Goal: Task Accomplishment & Management: Manage account settings

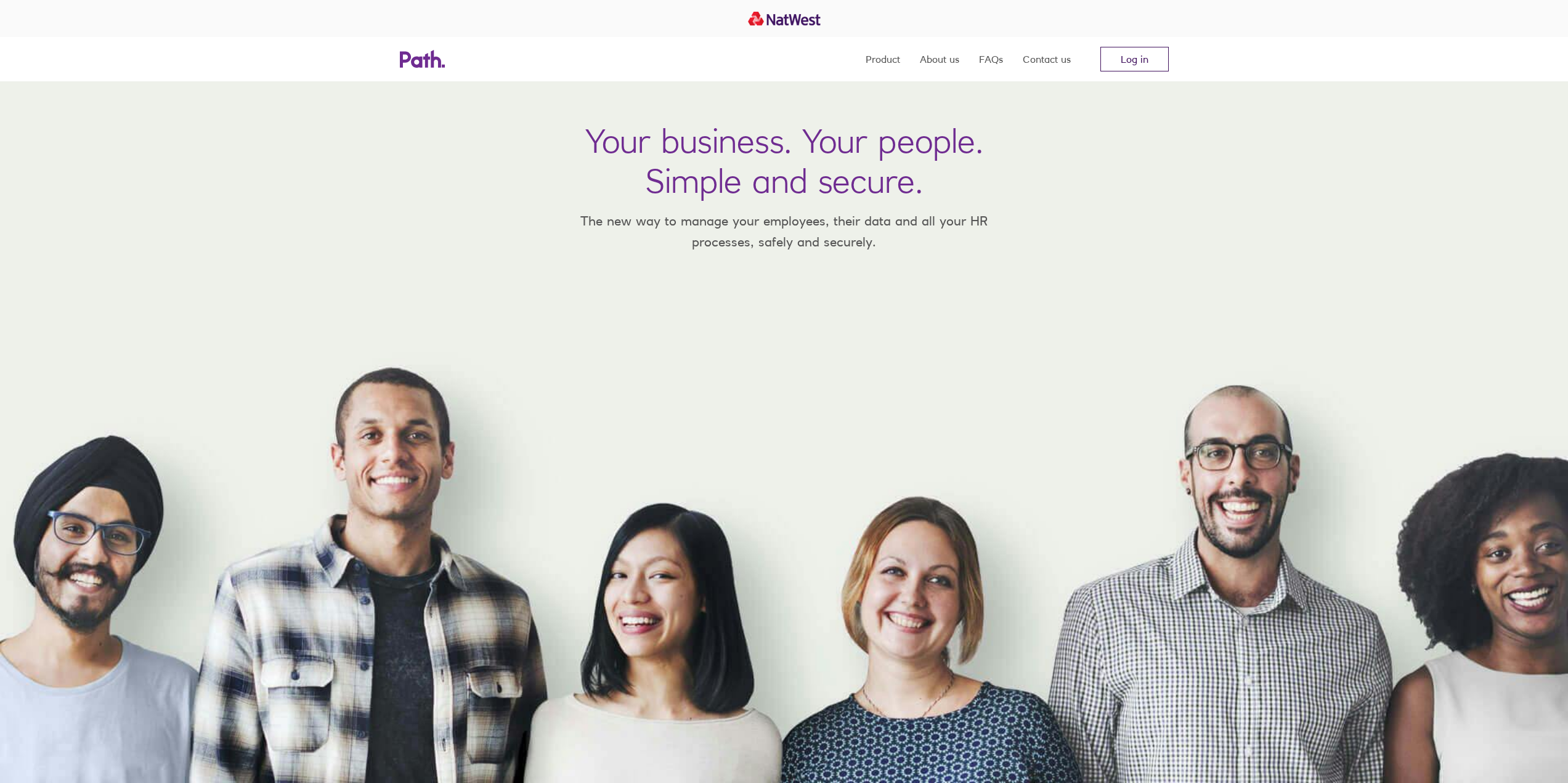
click at [1147, 66] on link "Log in" at bounding box center [1135, 59] width 68 height 25
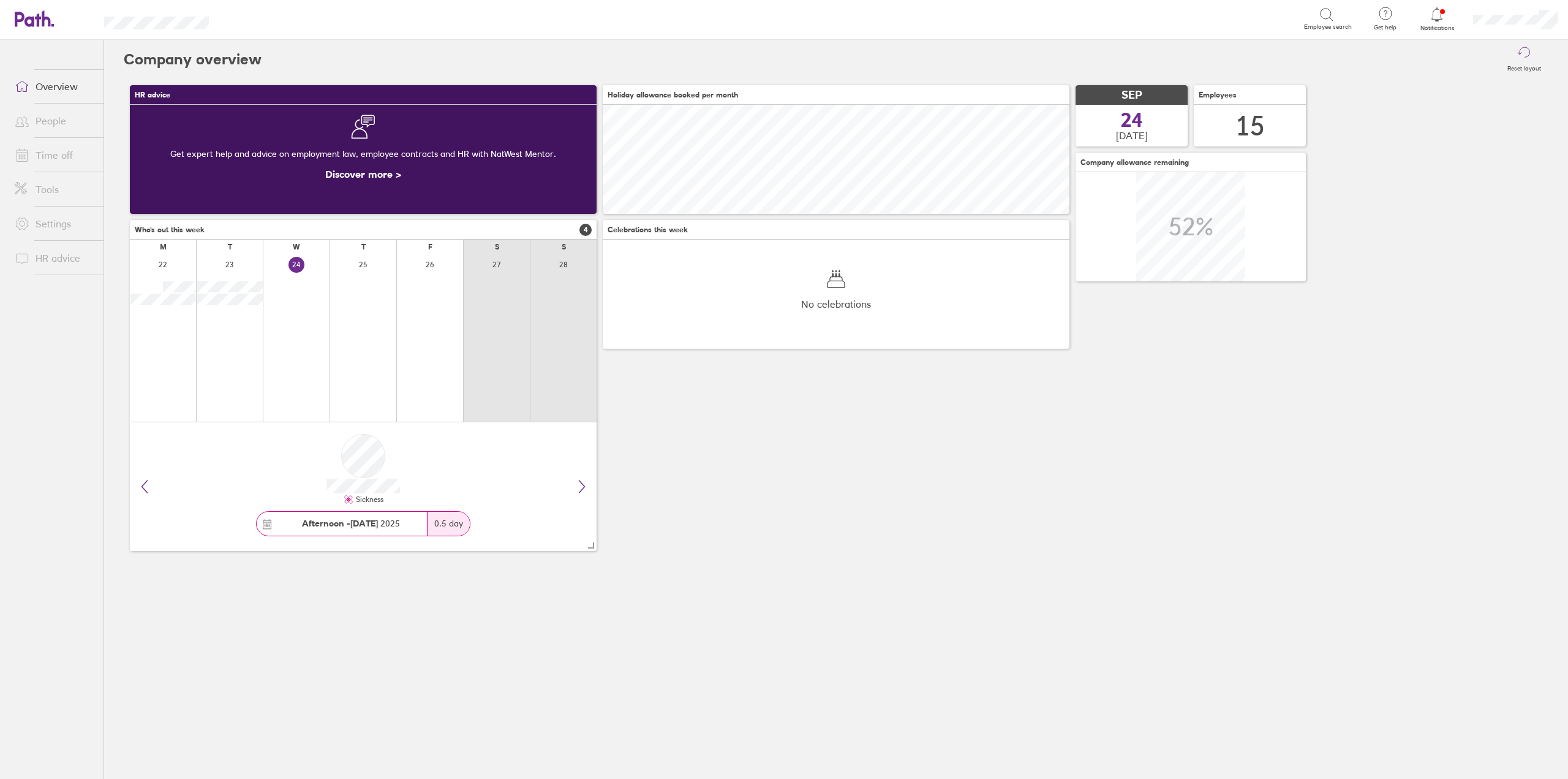
scroll to position [109, 467]
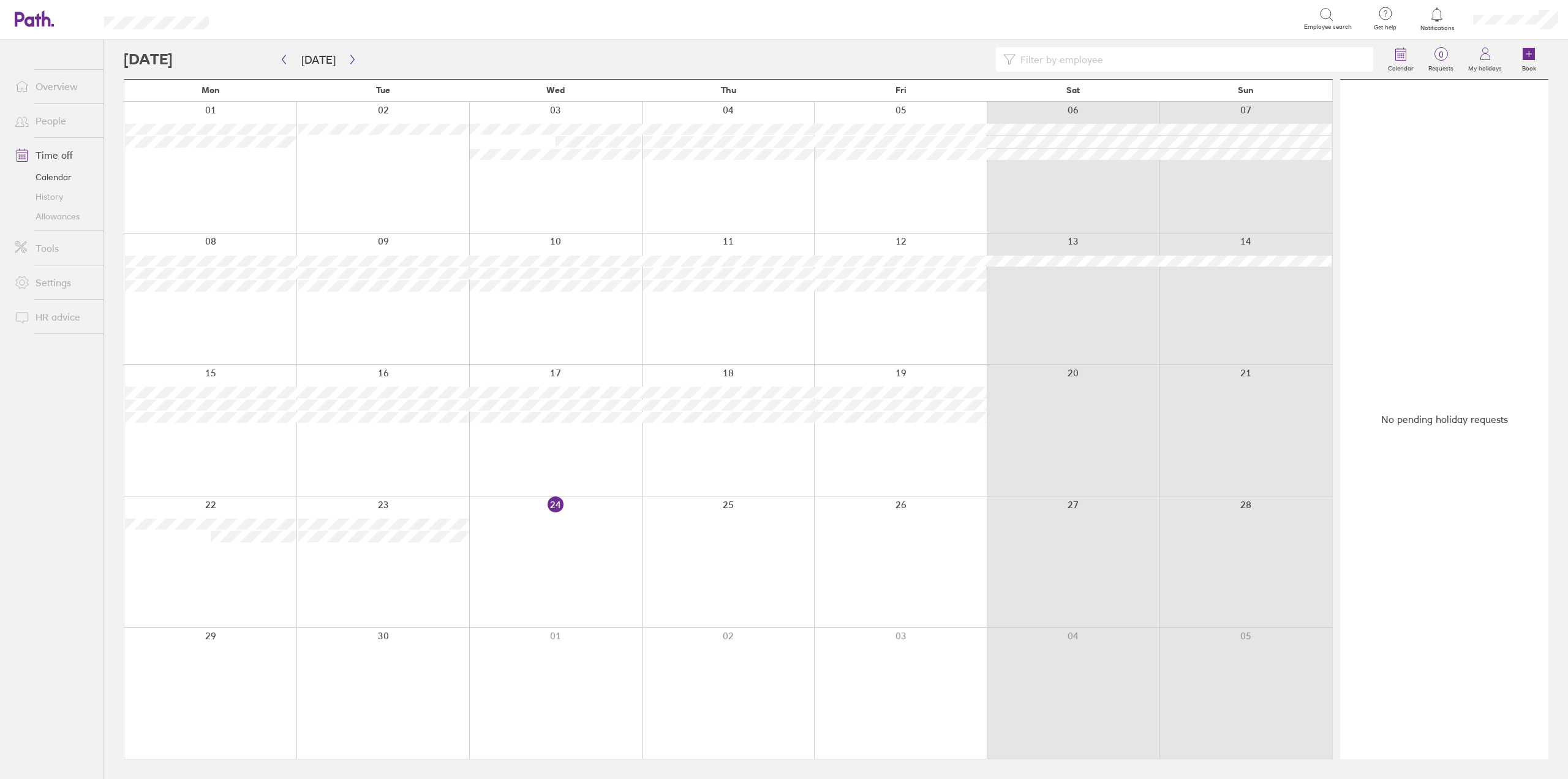
click at [53, 169] on link "Calendar" at bounding box center [54, 177] width 99 height 19
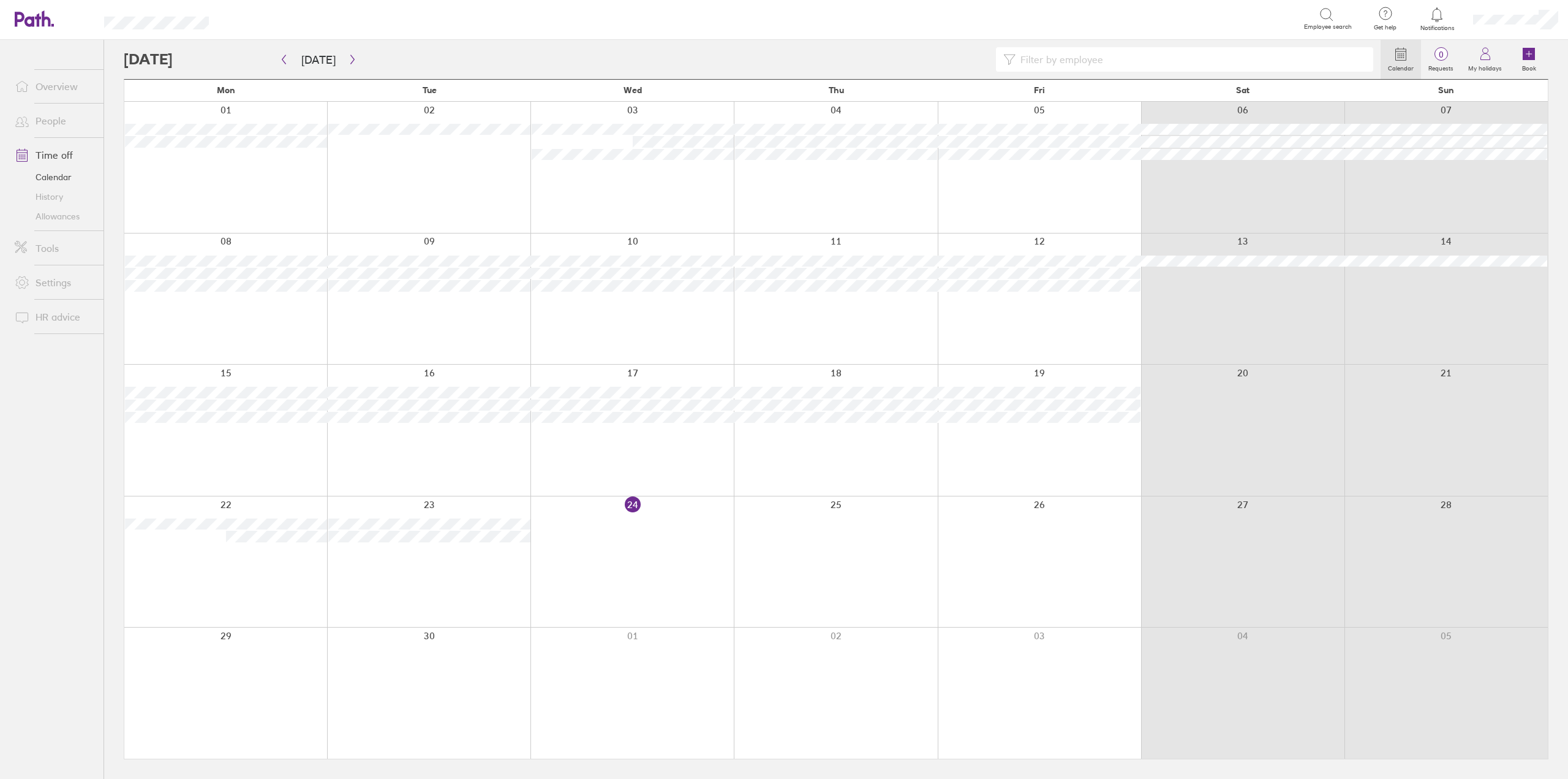
click at [55, 195] on link "History" at bounding box center [54, 196] width 99 height 19
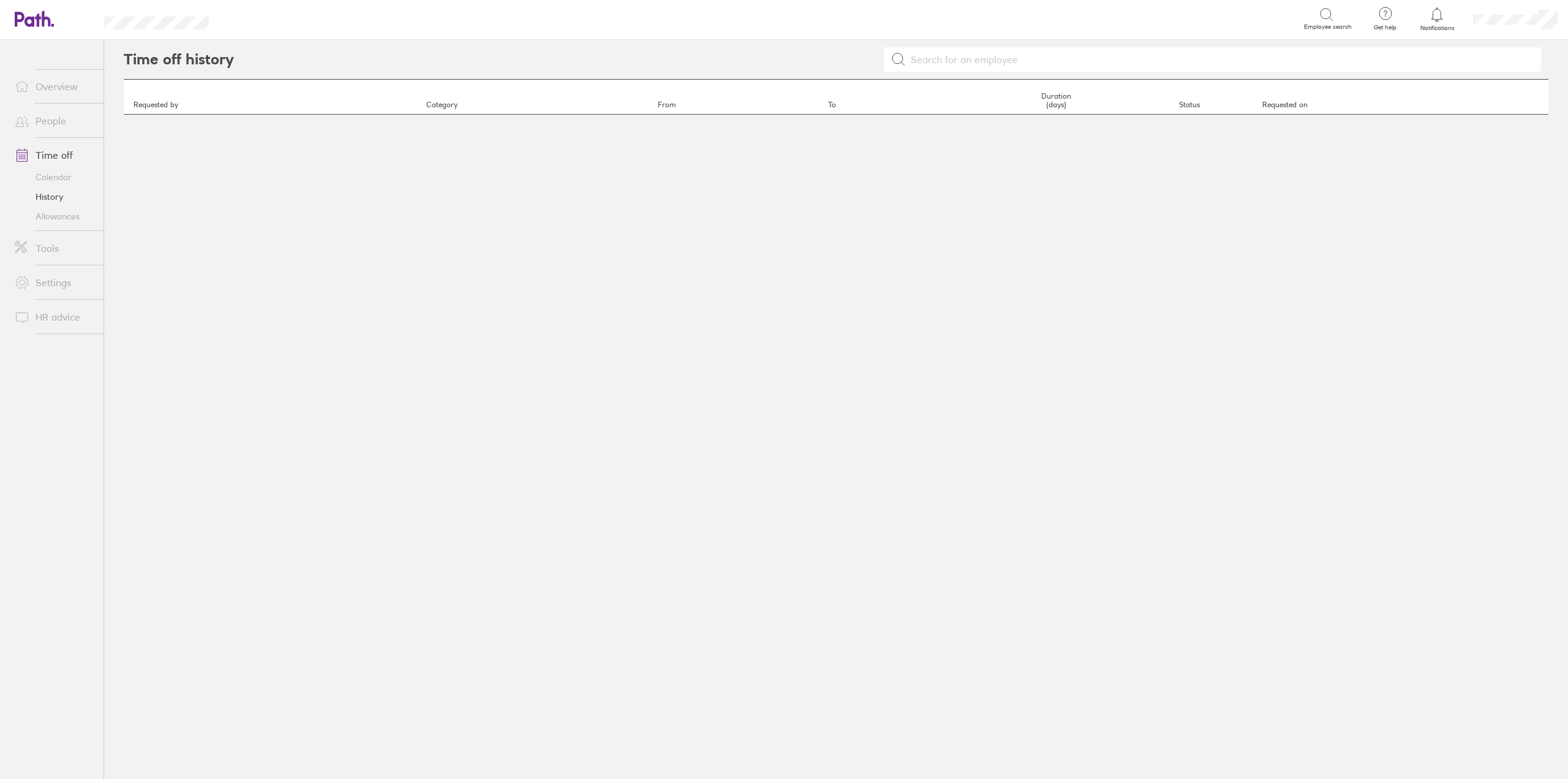
click at [53, 214] on link "Allowances" at bounding box center [54, 216] width 99 height 19
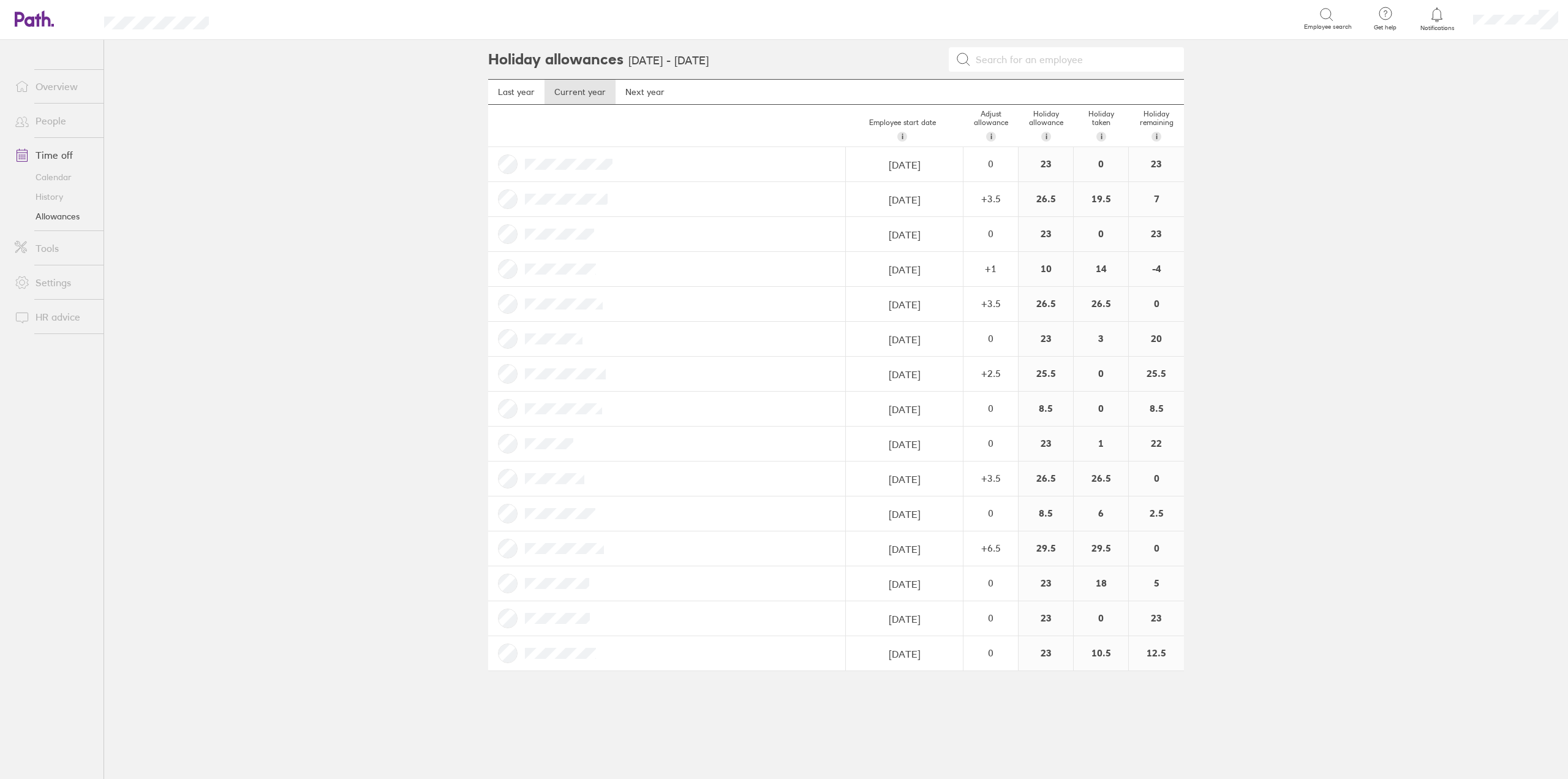
click at [66, 94] on link "Overview" at bounding box center [54, 86] width 99 height 25
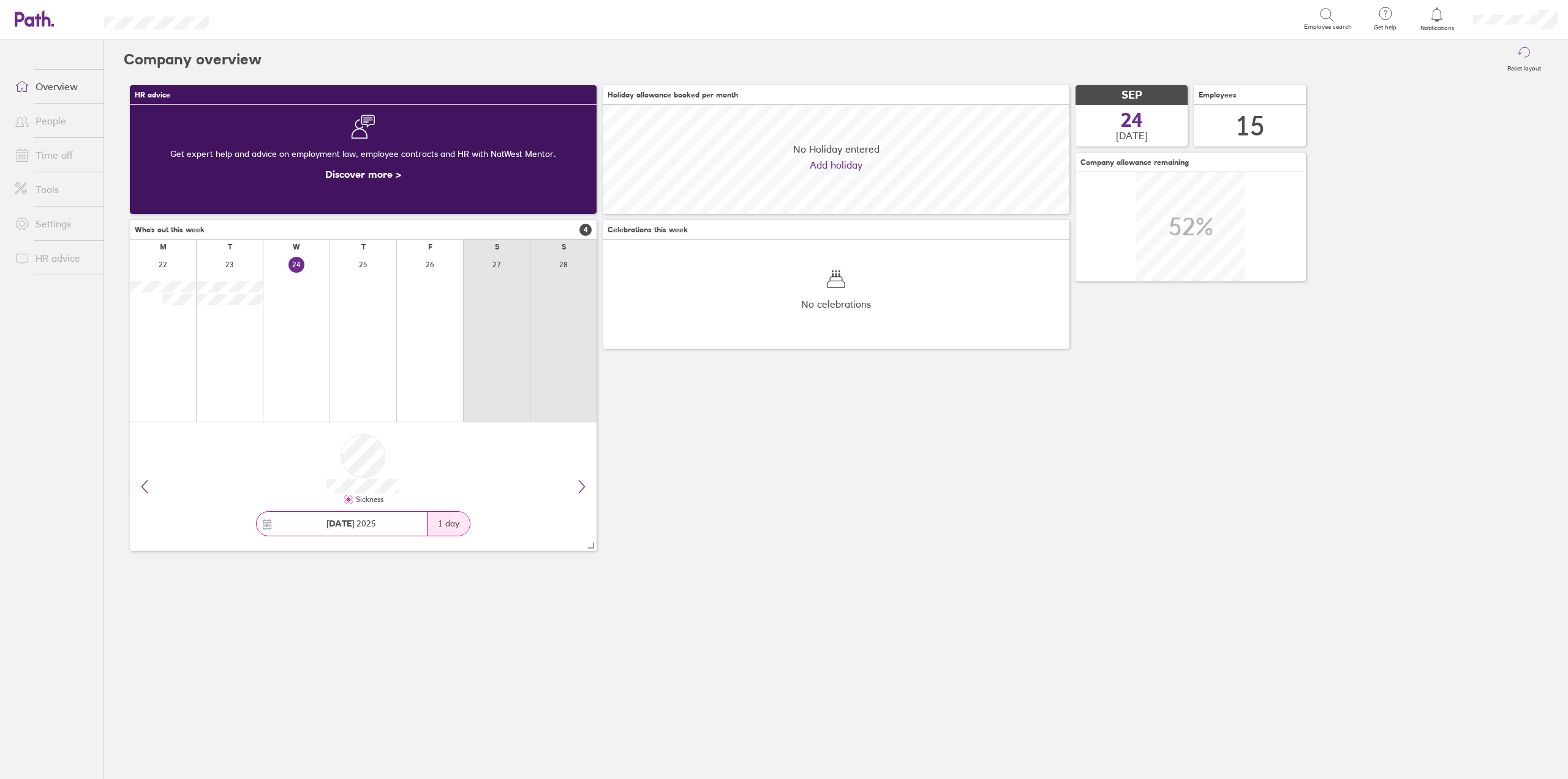
scroll to position [109, 467]
click at [79, 159] on link "Time off" at bounding box center [54, 155] width 99 height 25
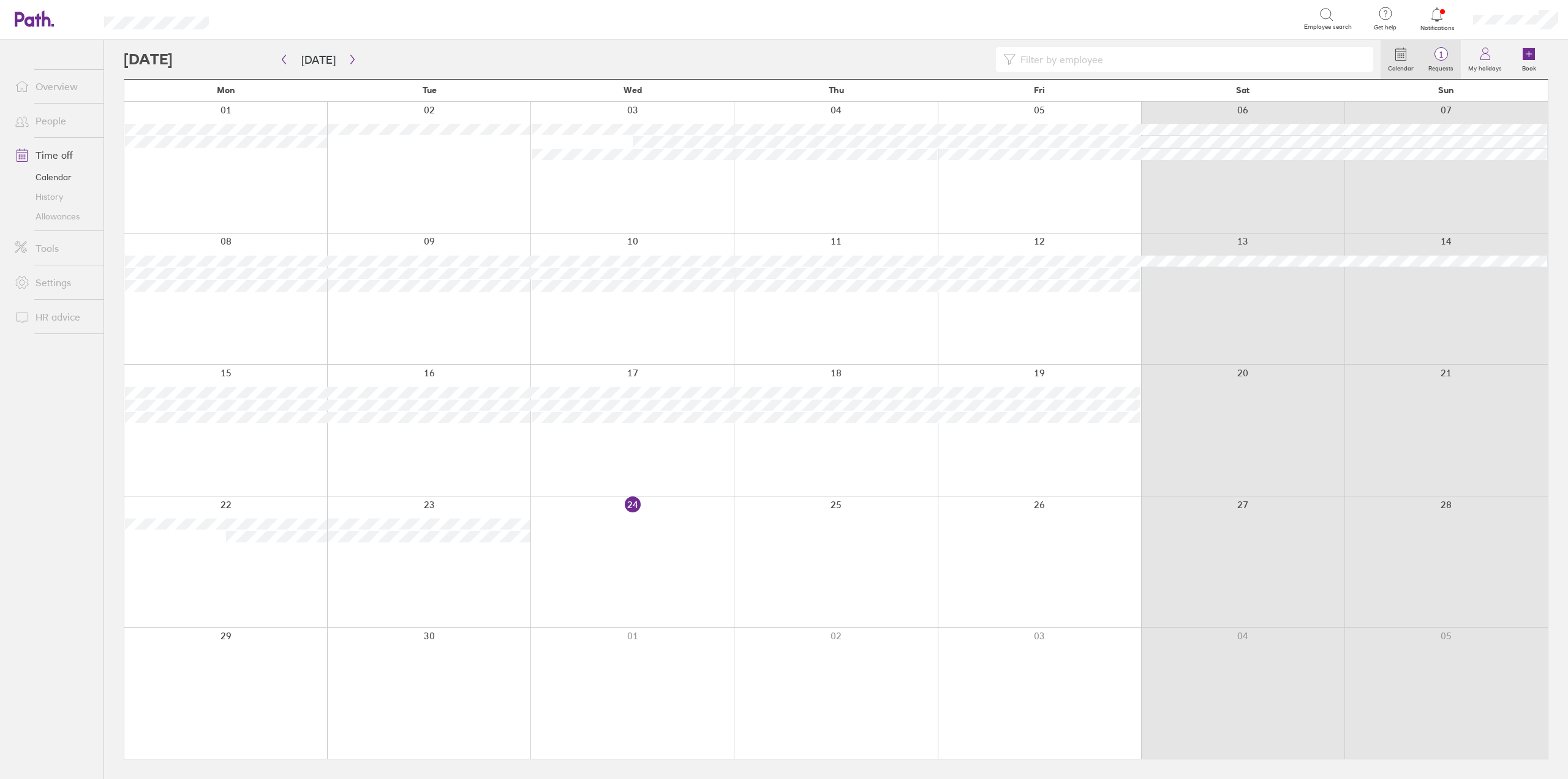
click at [1447, 61] on icon at bounding box center [1441, 54] width 15 height 15
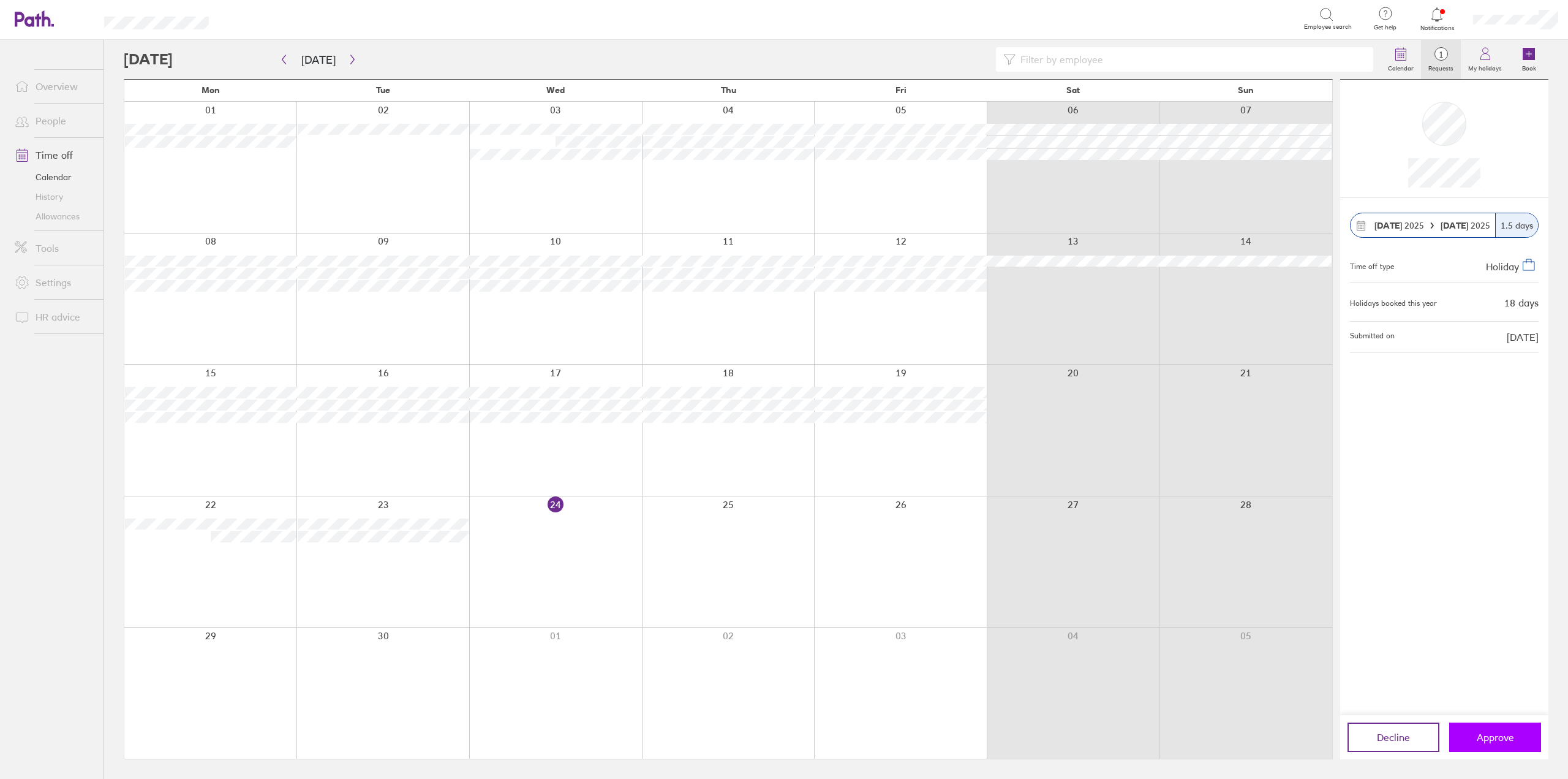
click at [1511, 736] on span "Approve" at bounding box center [1495, 737] width 37 height 11
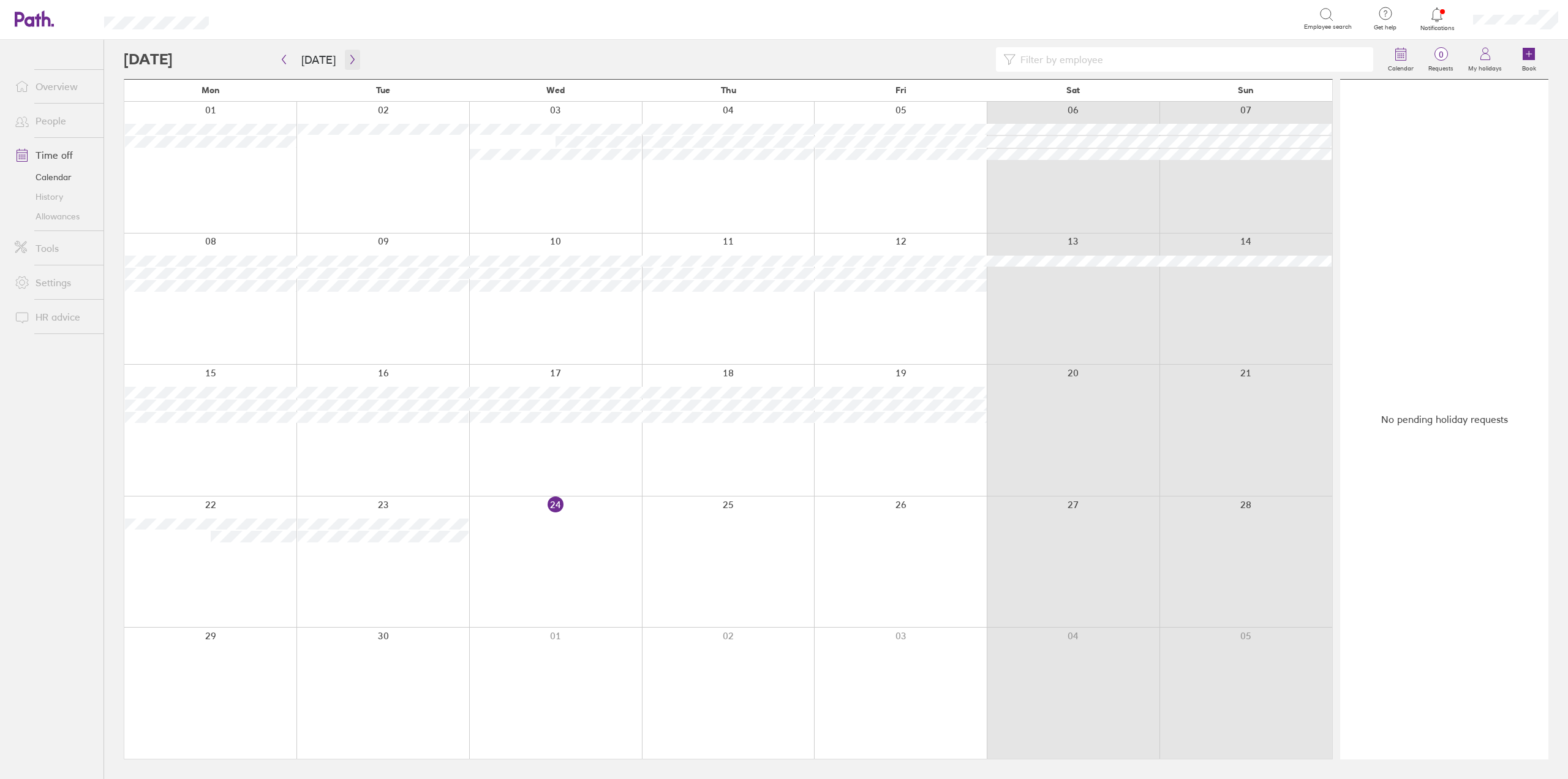
click at [351, 59] on icon "button" at bounding box center [353, 60] width 4 height 9
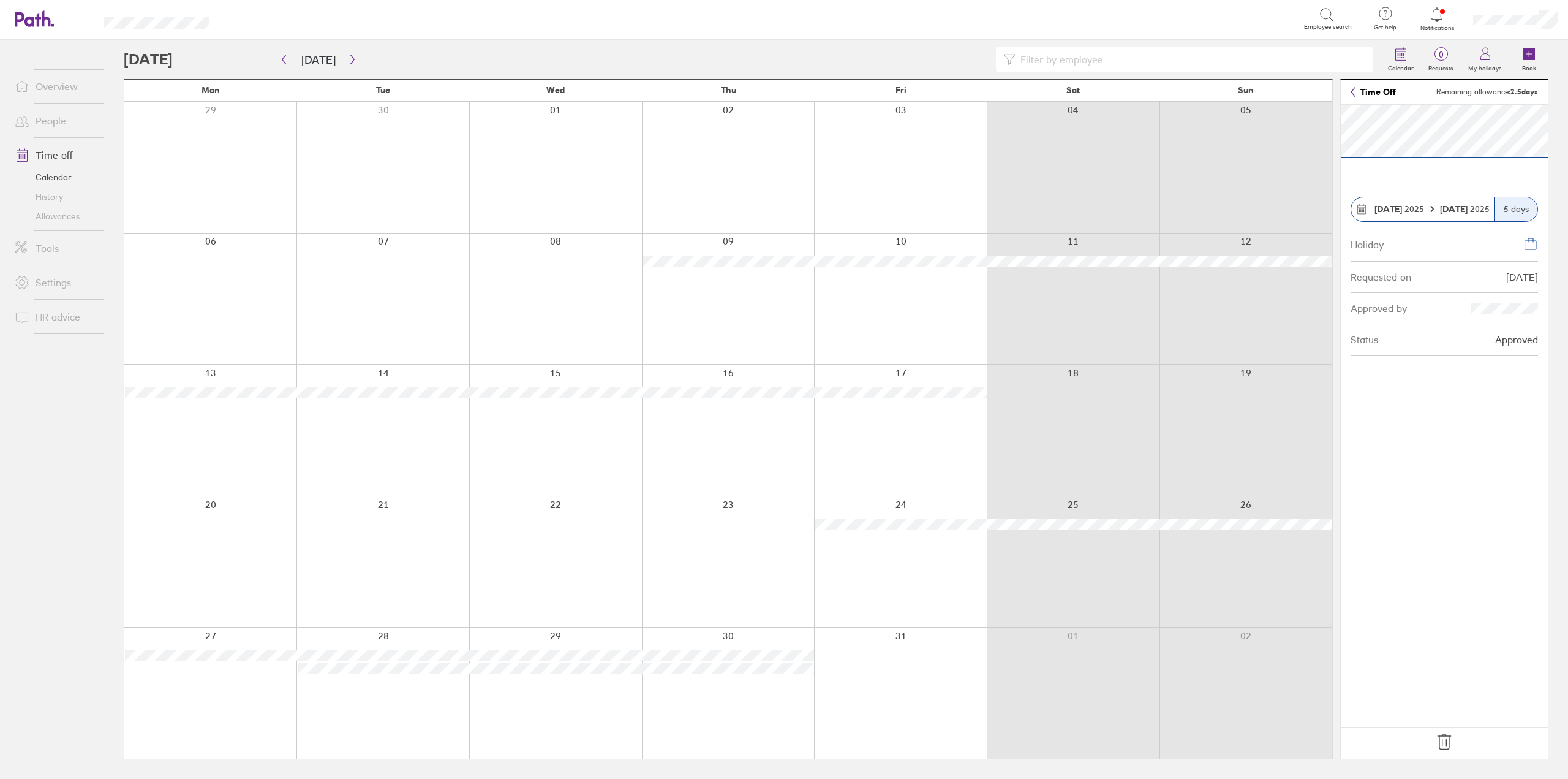
click at [1449, 744] on icon at bounding box center [1443, 742] width 13 height 15
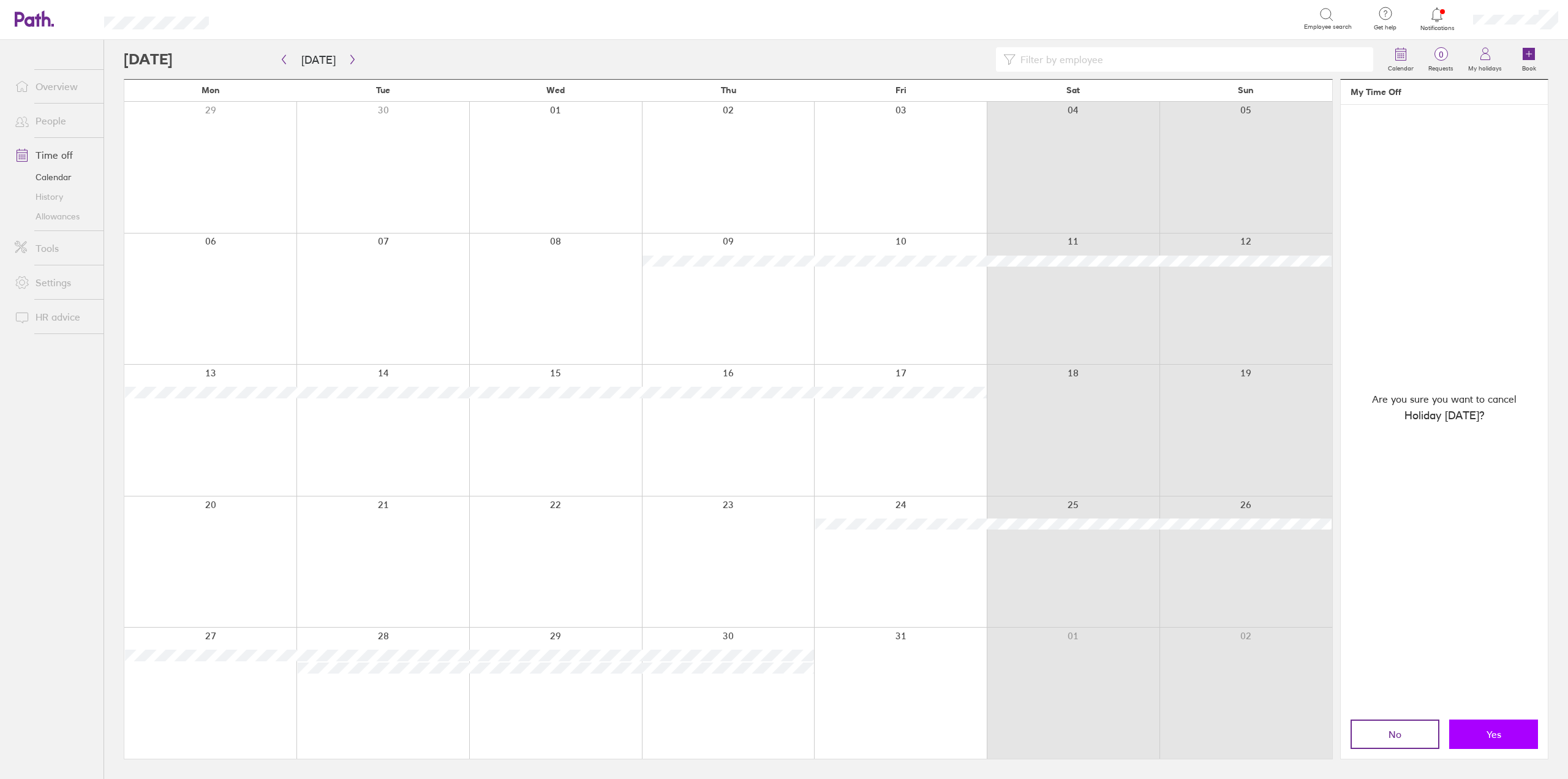
click at [1525, 731] on button "Yes" at bounding box center [1493, 734] width 89 height 29
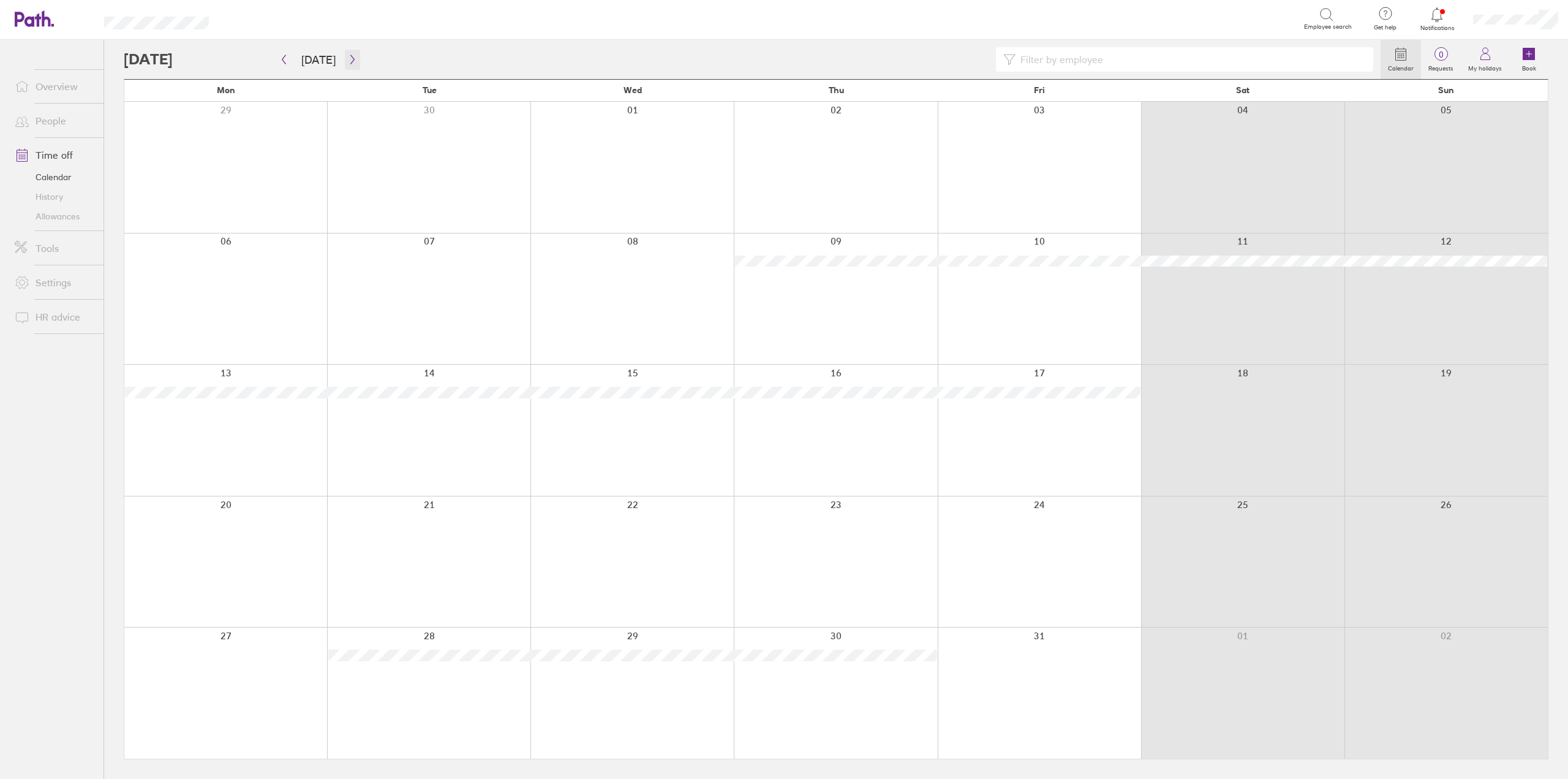
click at [345, 61] on button "button" at bounding box center [352, 59] width 15 height 20
